Goal: Transaction & Acquisition: Purchase product/service

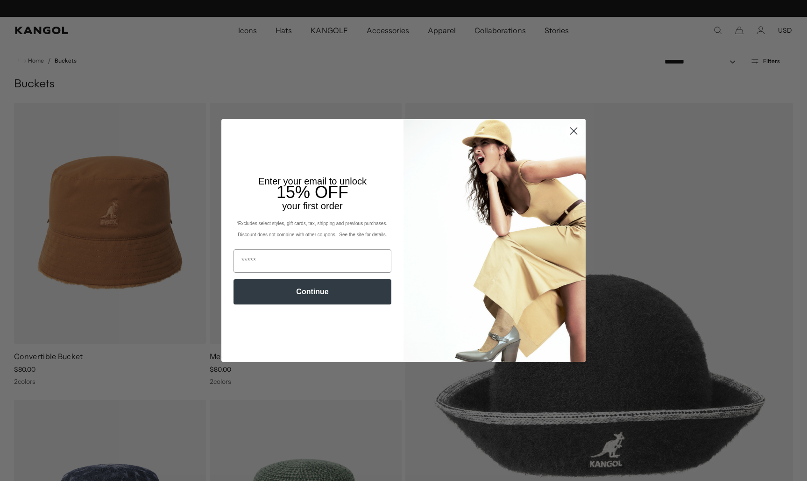
scroll to position [0, 192]
